Goal: Find specific page/section: Find specific page/section

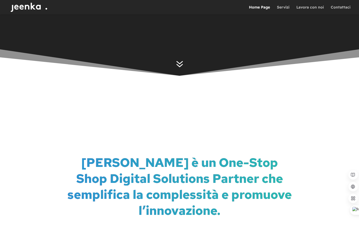
scroll to position [146, 0]
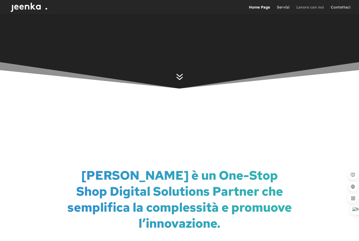
click at [313, 6] on link "Lavora con noi" at bounding box center [309, 9] width 27 height 9
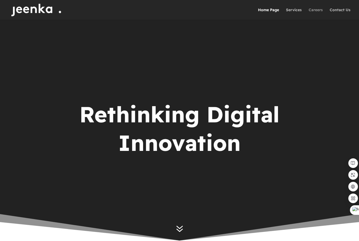
click at [316, 10] on link "Careers" at bounding box center [315, 14] width 14 height 12
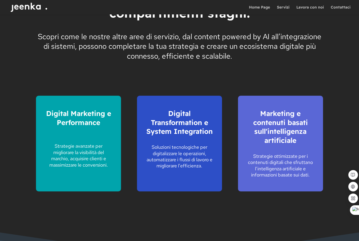
scroll to position [634, 0]
